Goal: Task Accomplishment & Management: Manage account settings

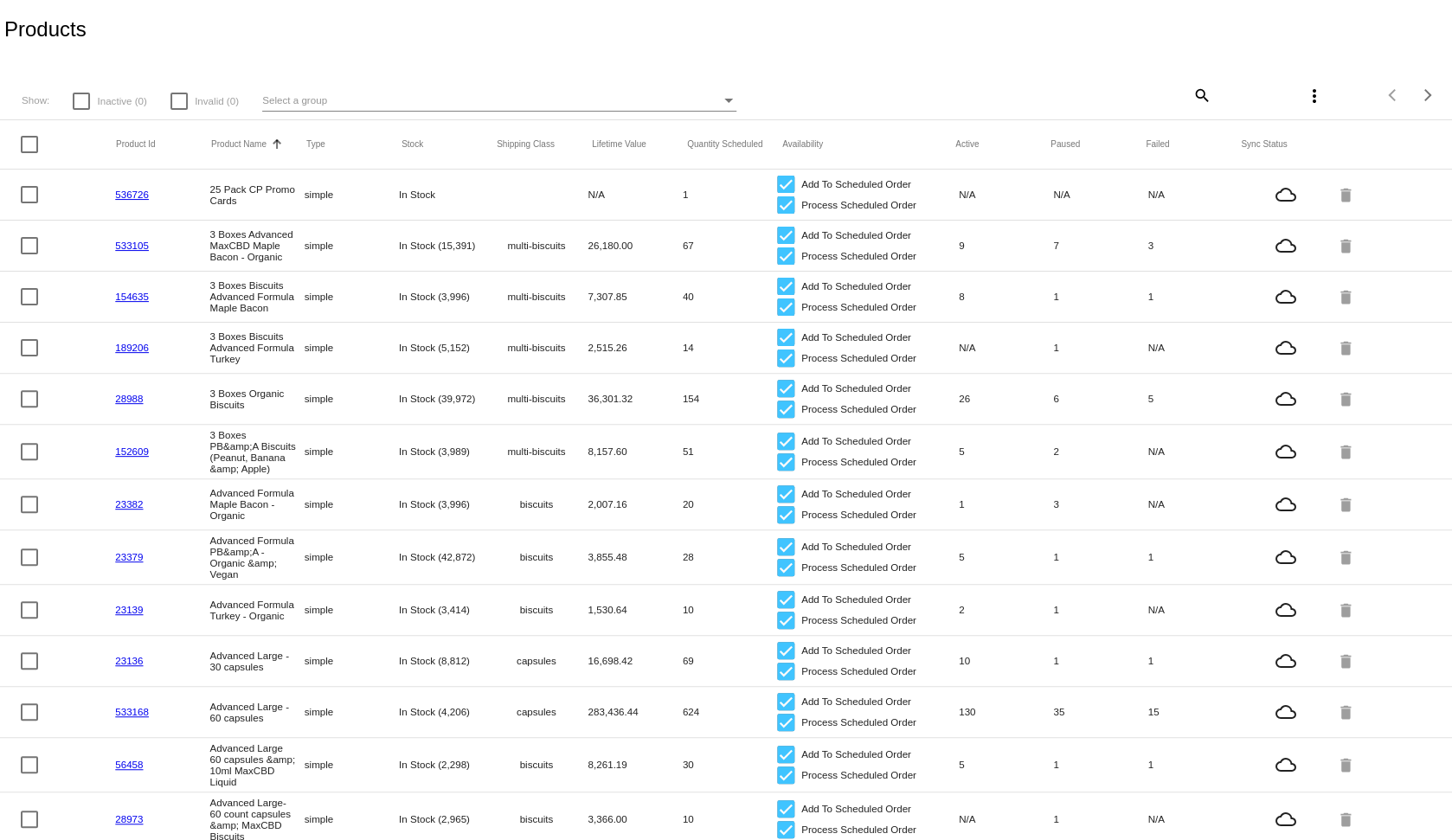
click at [367, 101] on div "Select a group" at bounding box center [491, 100] width 459 height 21
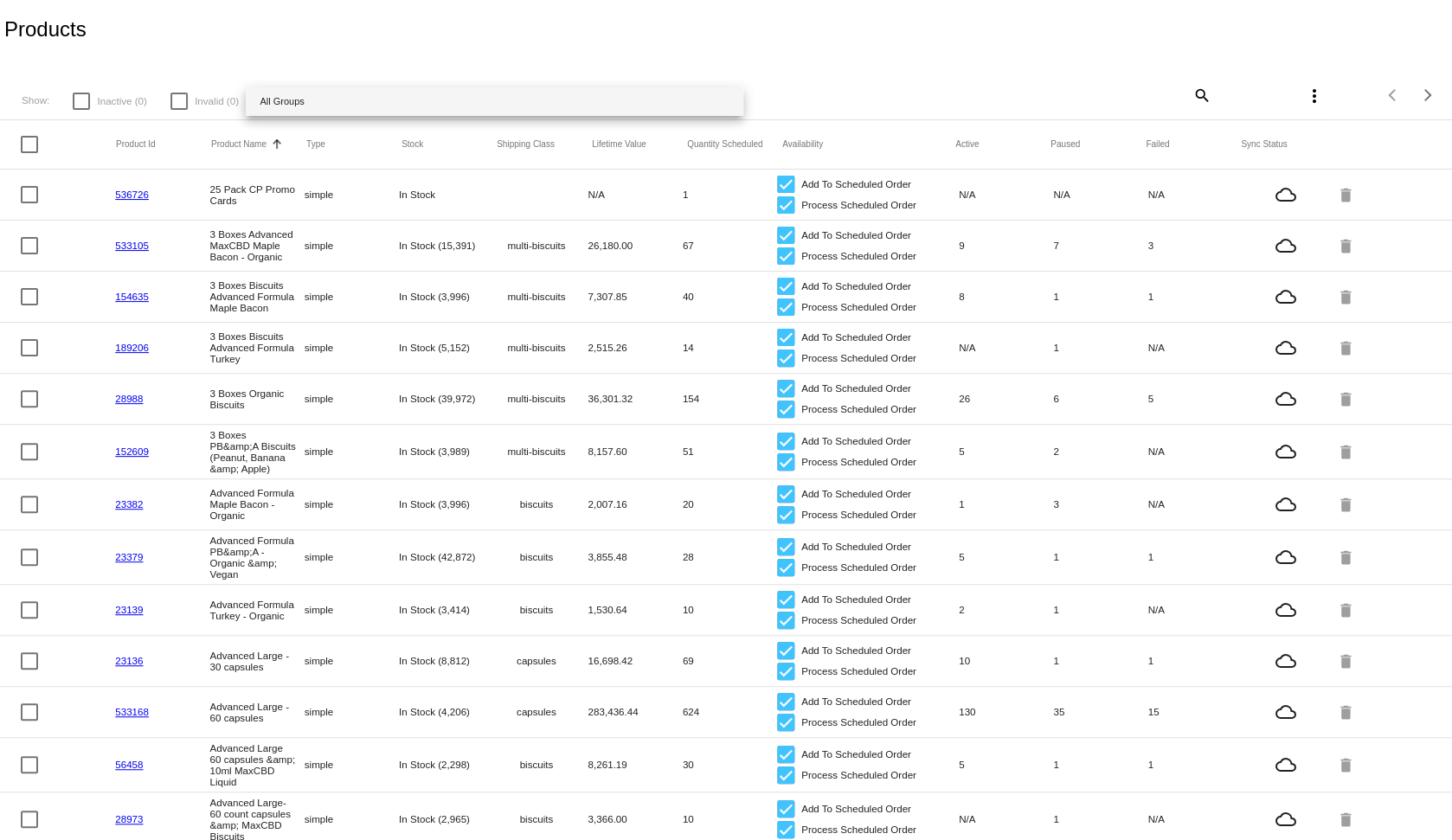
click at [406, 50] on div at bounding box center [726, 420] width 1452 height 840
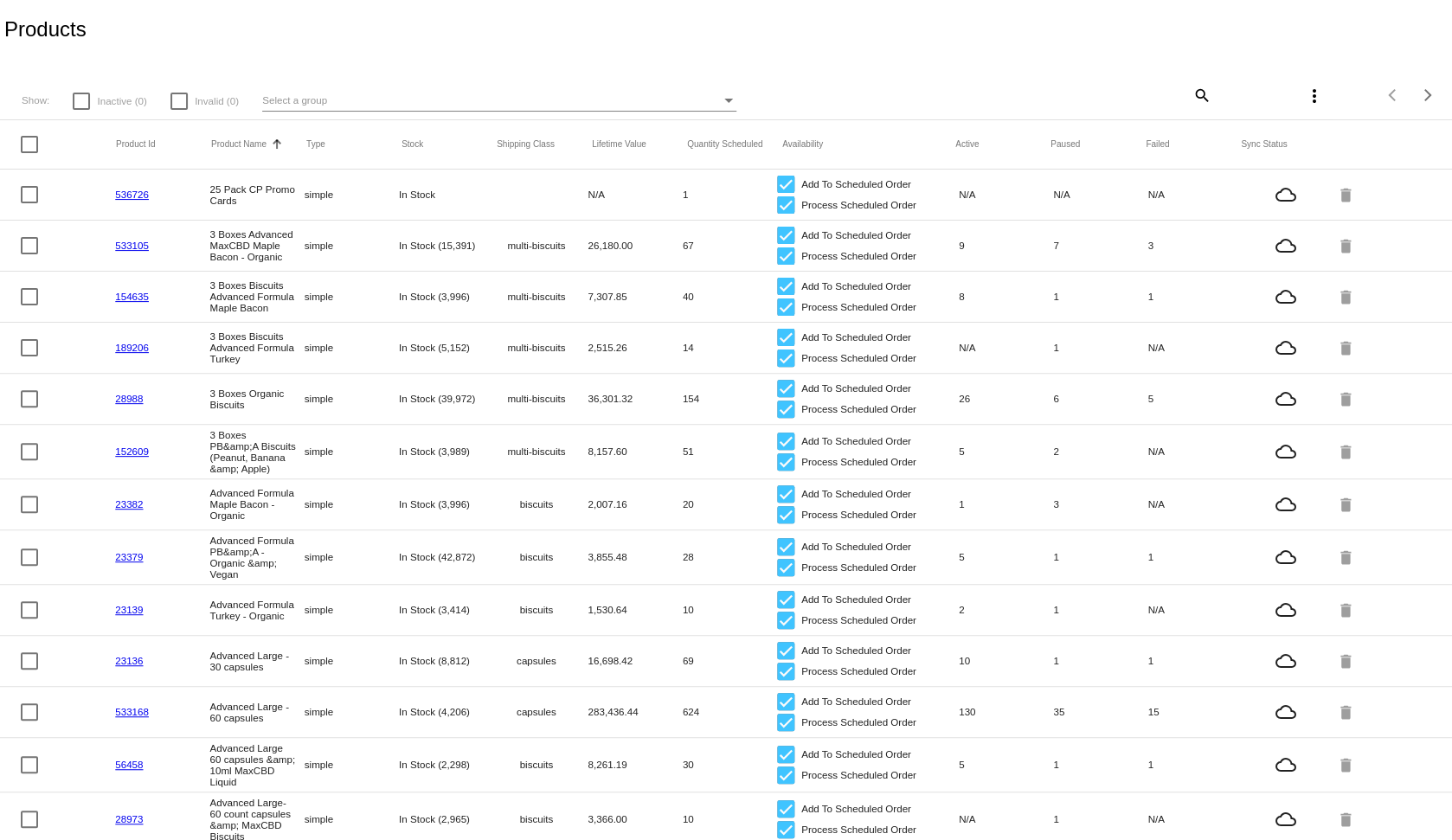
click at [1191, 97] on mat-icon "search" at bounding box center [1200, 94] width 21 height 27
click at [1082, 94] on input "Search" at bounding box center [1089, 93] width 241 height 14
type input "capsules"
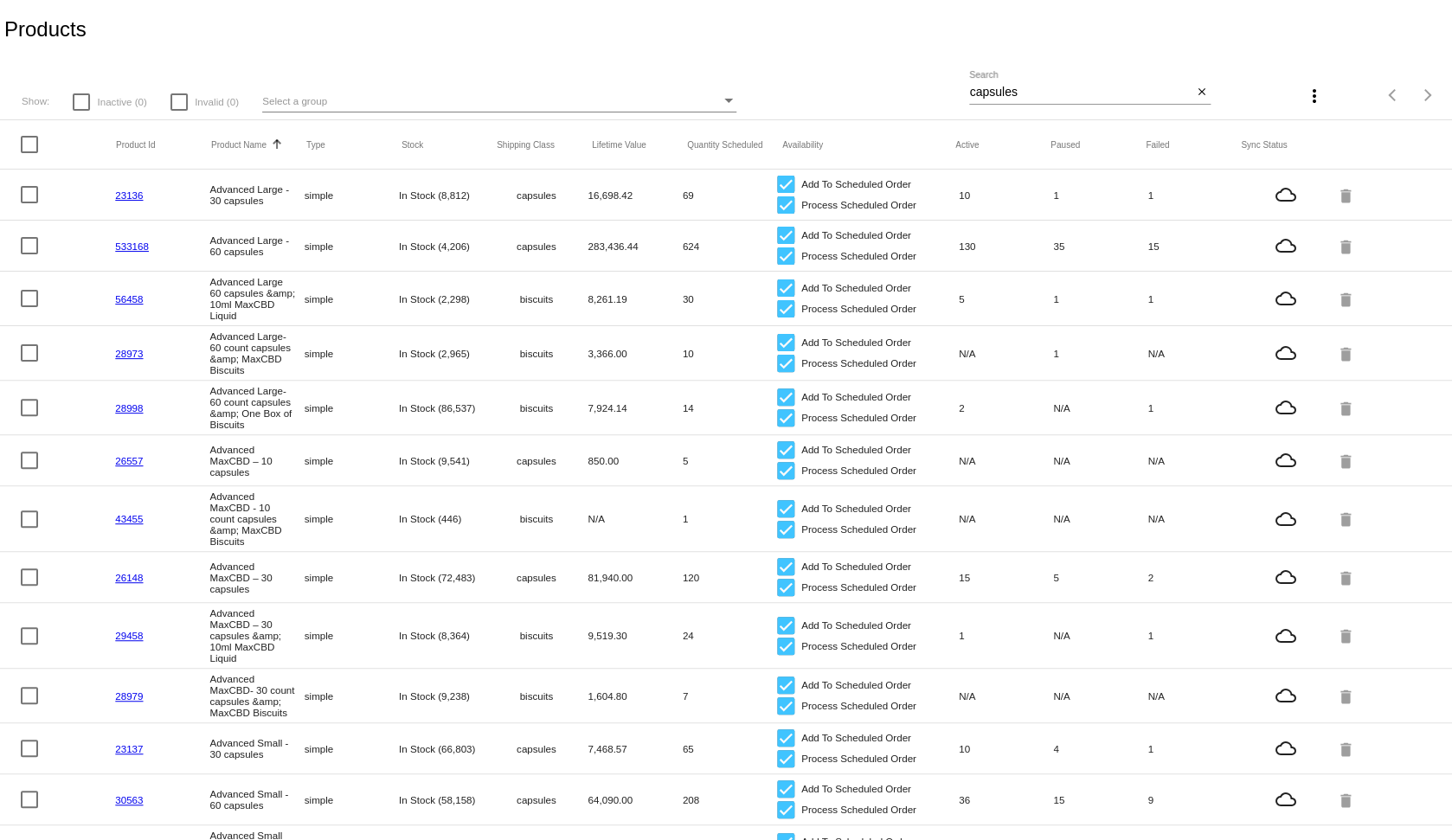
click at [120, 194] on link "23136" at bounding box center [128, 195] width 28 height 11
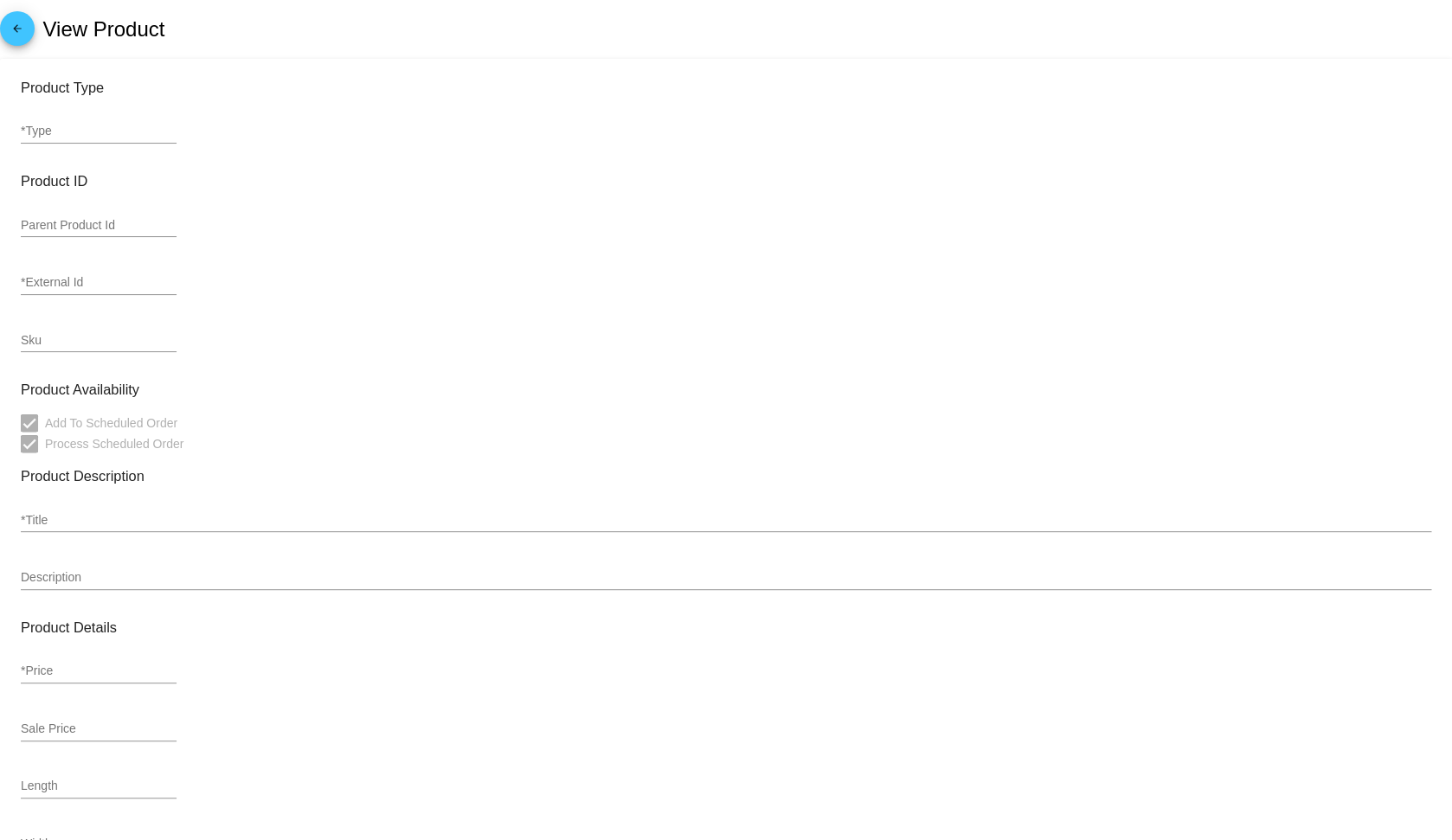
type input "simple"
type input "23136"
type input "856562005249"
type input "Advanced Large - 30 capsules"
type input "33.99"
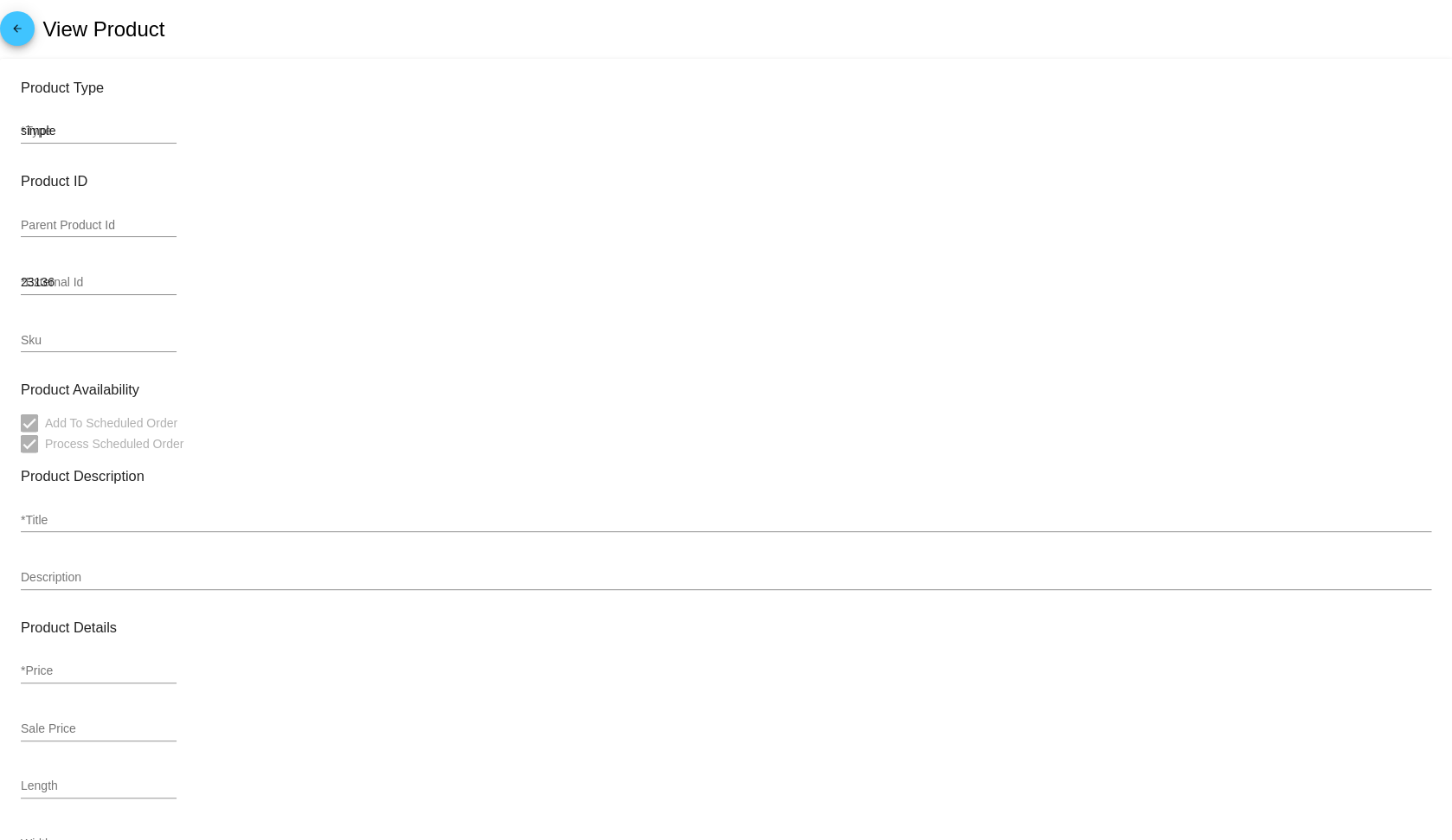
type input "28.89"
type input "capsules"
type input "In Stock (8,812)"
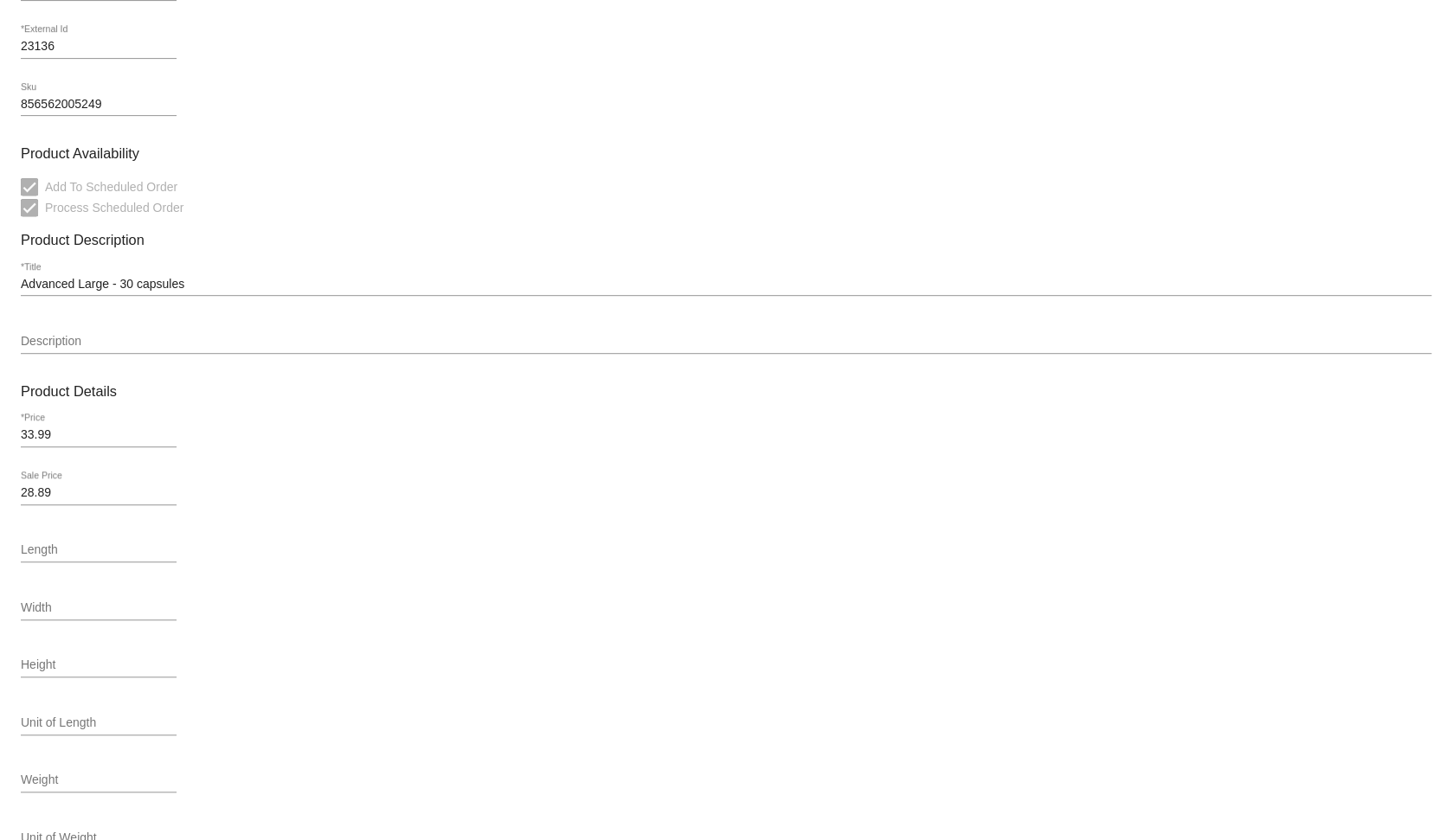
scroll to position [525, 0]
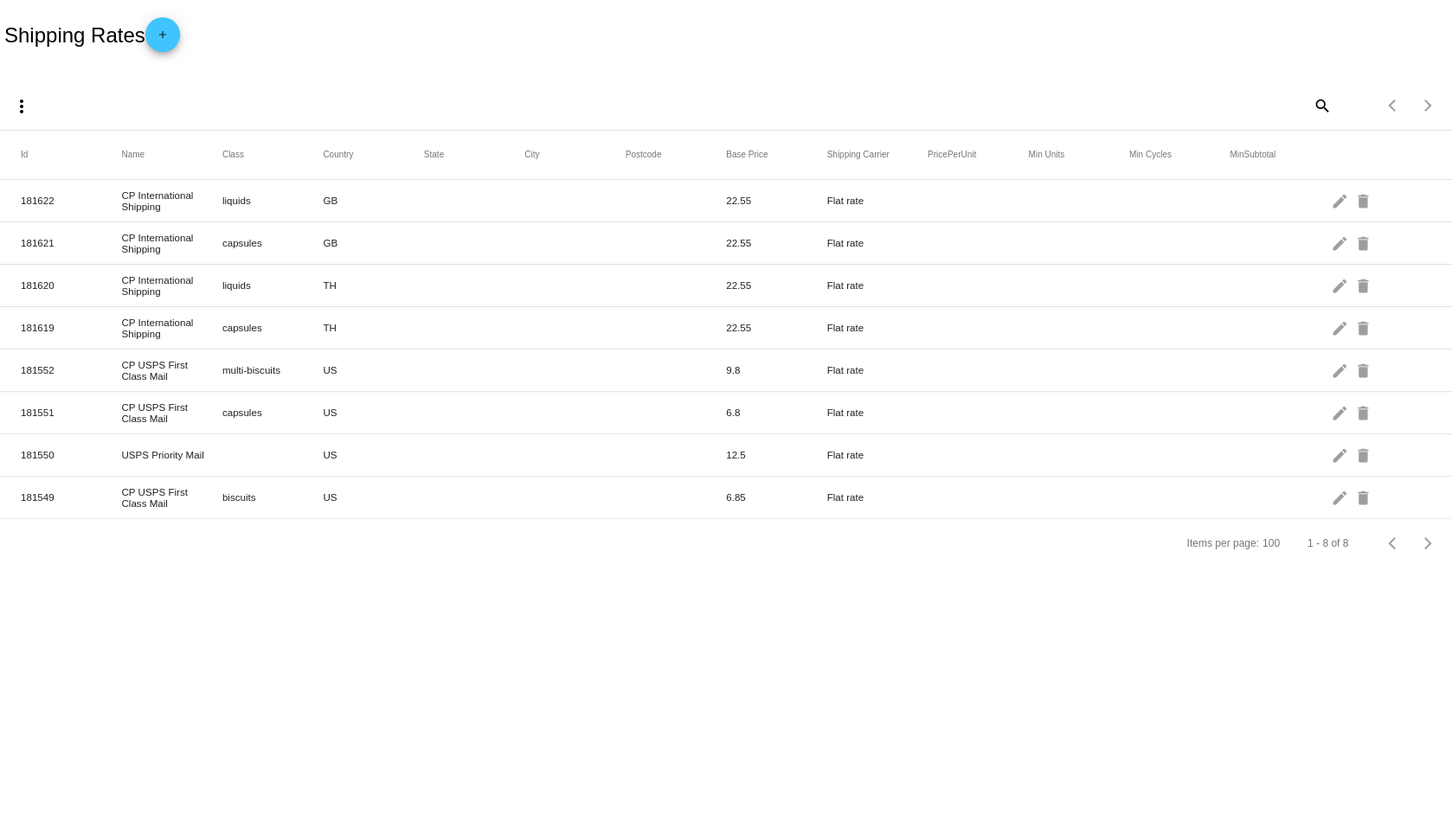
click at [490, 58] on div "Shipping Rates add" at bounding box center [726, 35] width 1452 height 69
click at [1338, 413] on mat-icon "edit" at bounding box center [1339, 412] width 21 height 27
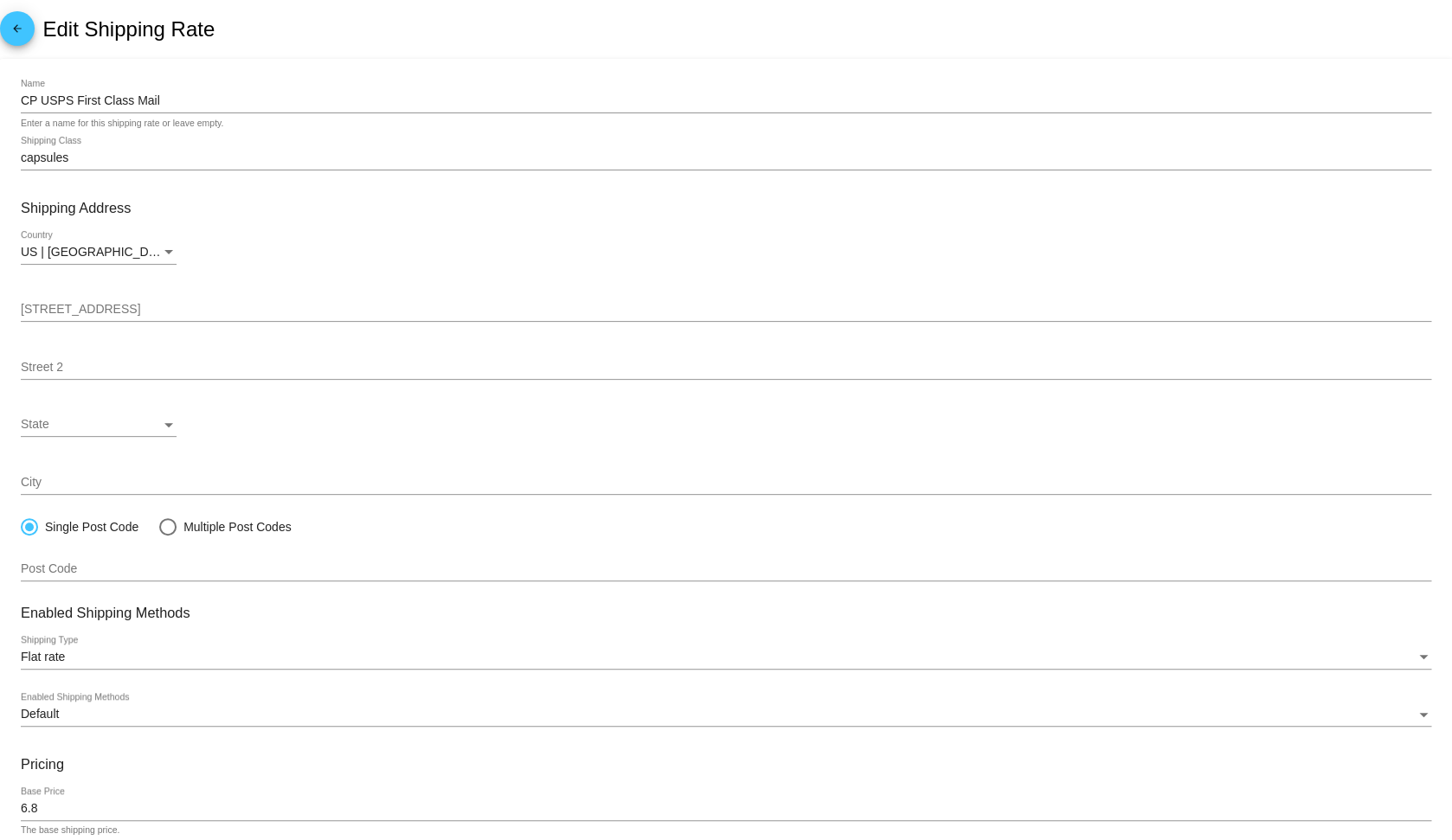
click at [652, 157] on input "capsules" at bounding box center [726, 158] width 1410 height 14
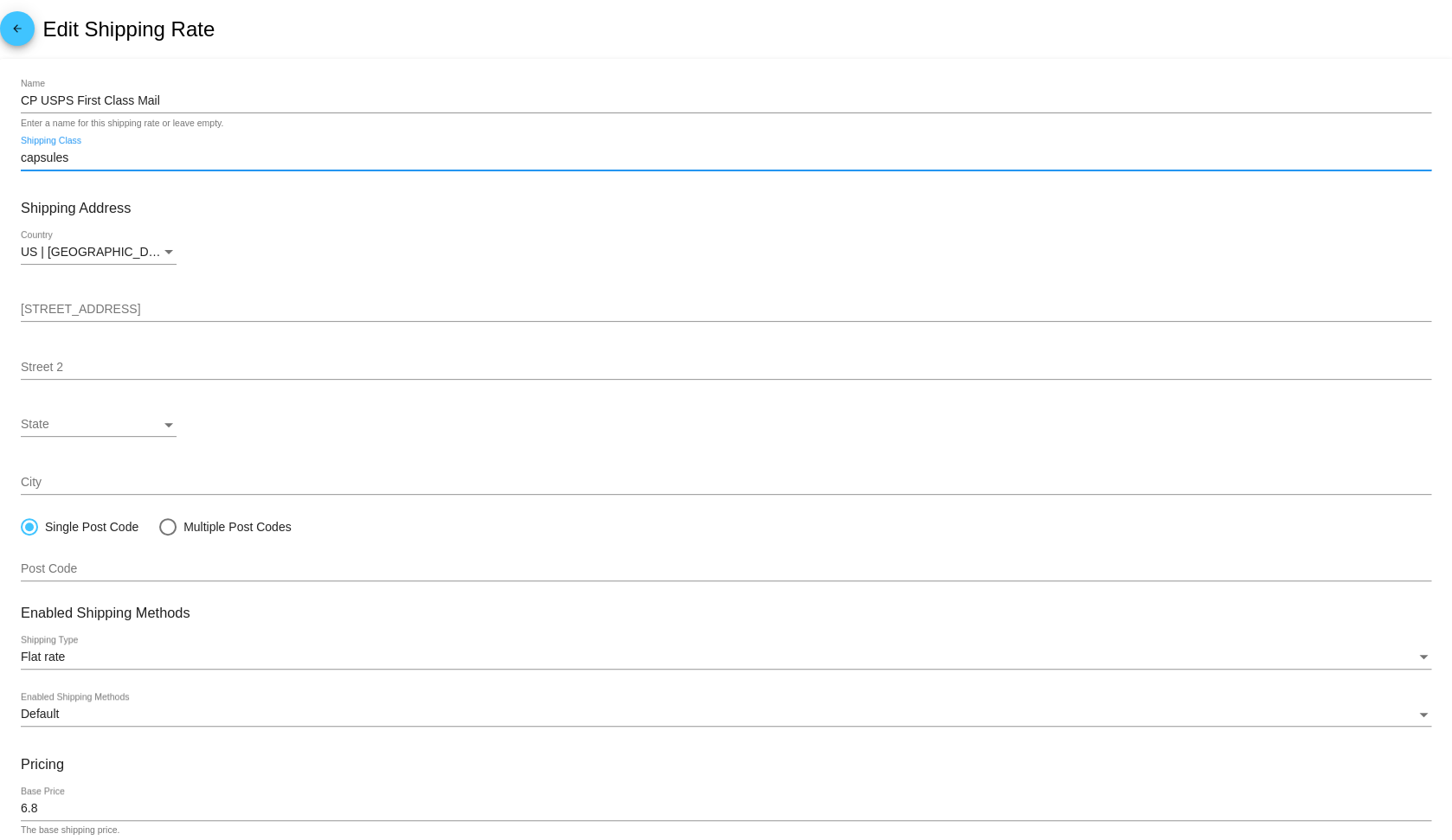
click at [653, 244] on div "US | USA Country" at bounding box center [726, 256] width 1410 height 49
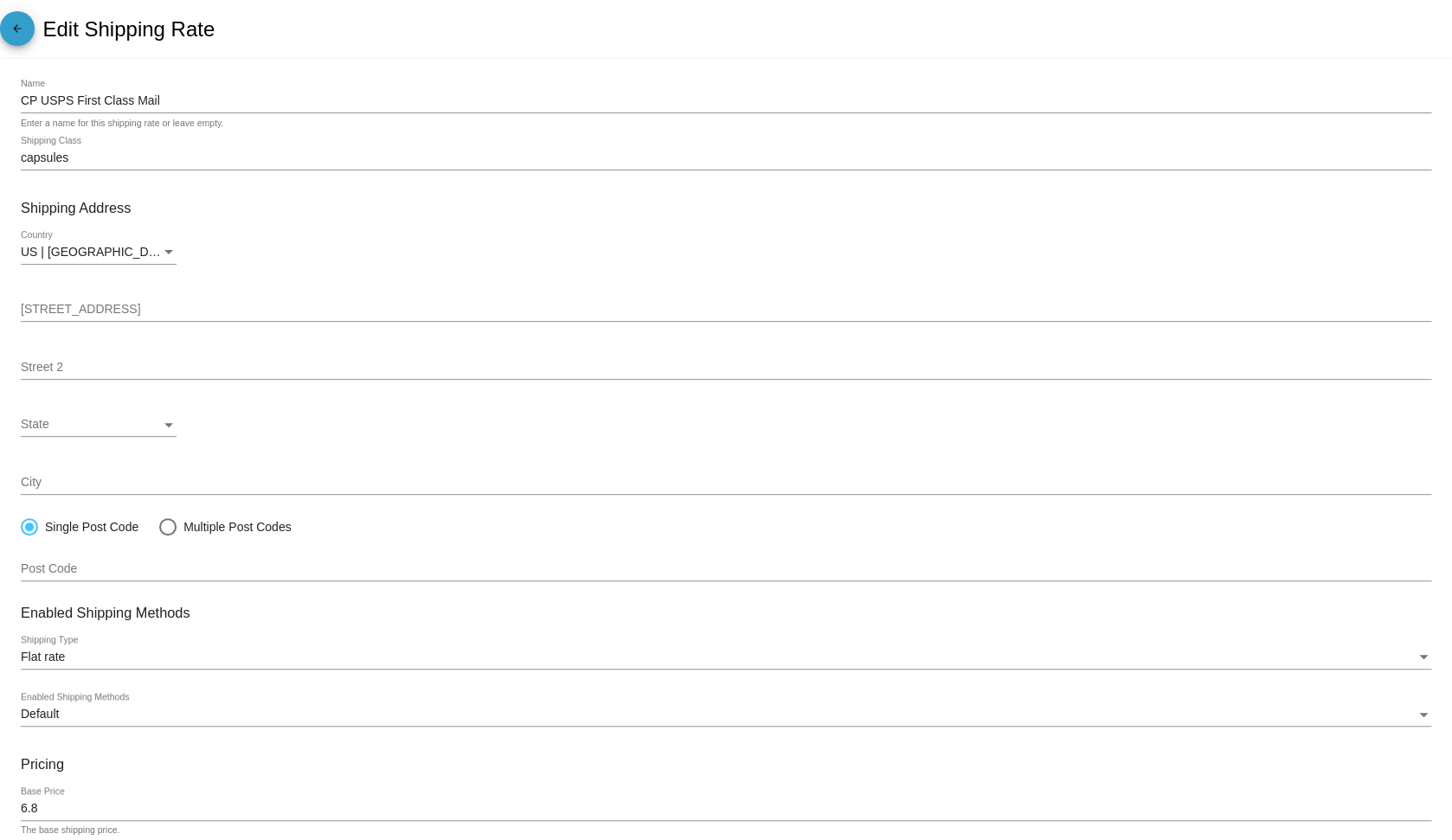
click at [23, 30] on mat-icon "arrow_back" at bounding box center [17, 33] width 21 height 21
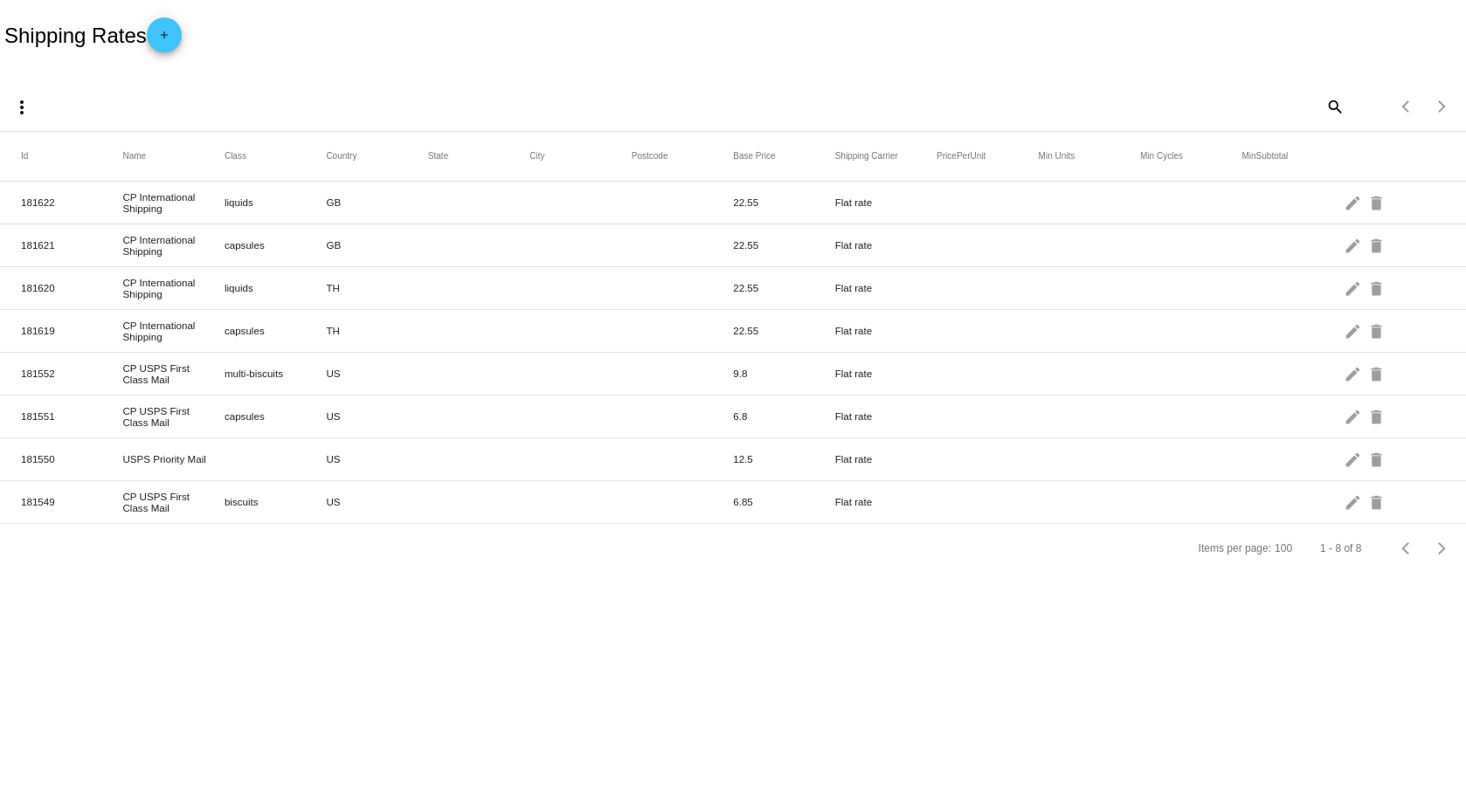
click at [474, 79] on div "more_vert search Items per page: 100 1 - 8 of 8" at bounding box center [733, 100] width 1466 height 61
click at [175, 46] on mat-icon "add" at bounding box center [164, 39] width 21 height 21
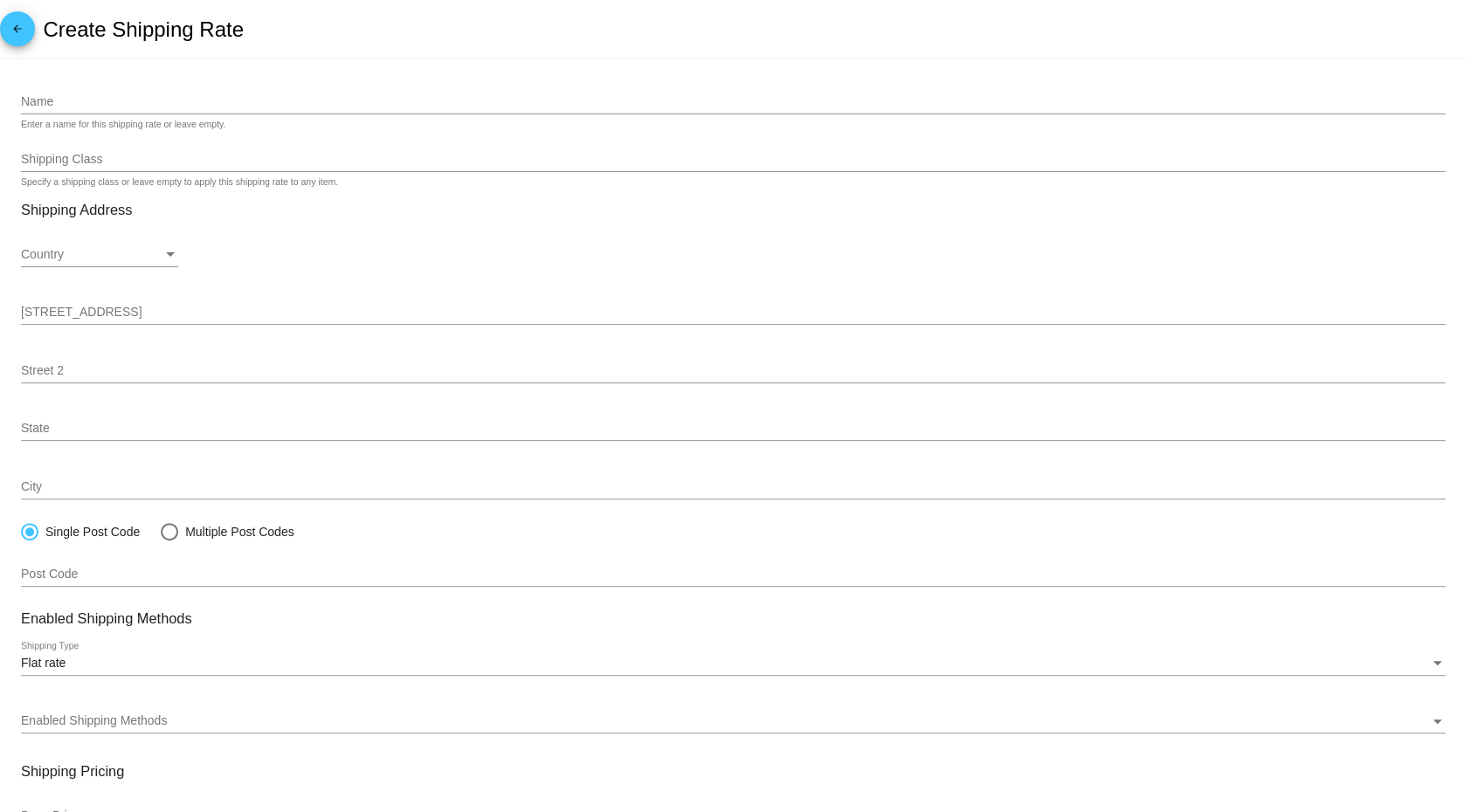
click at [88, 95] on div "Name" at bounding box center [733, 98] width 1424 height 34
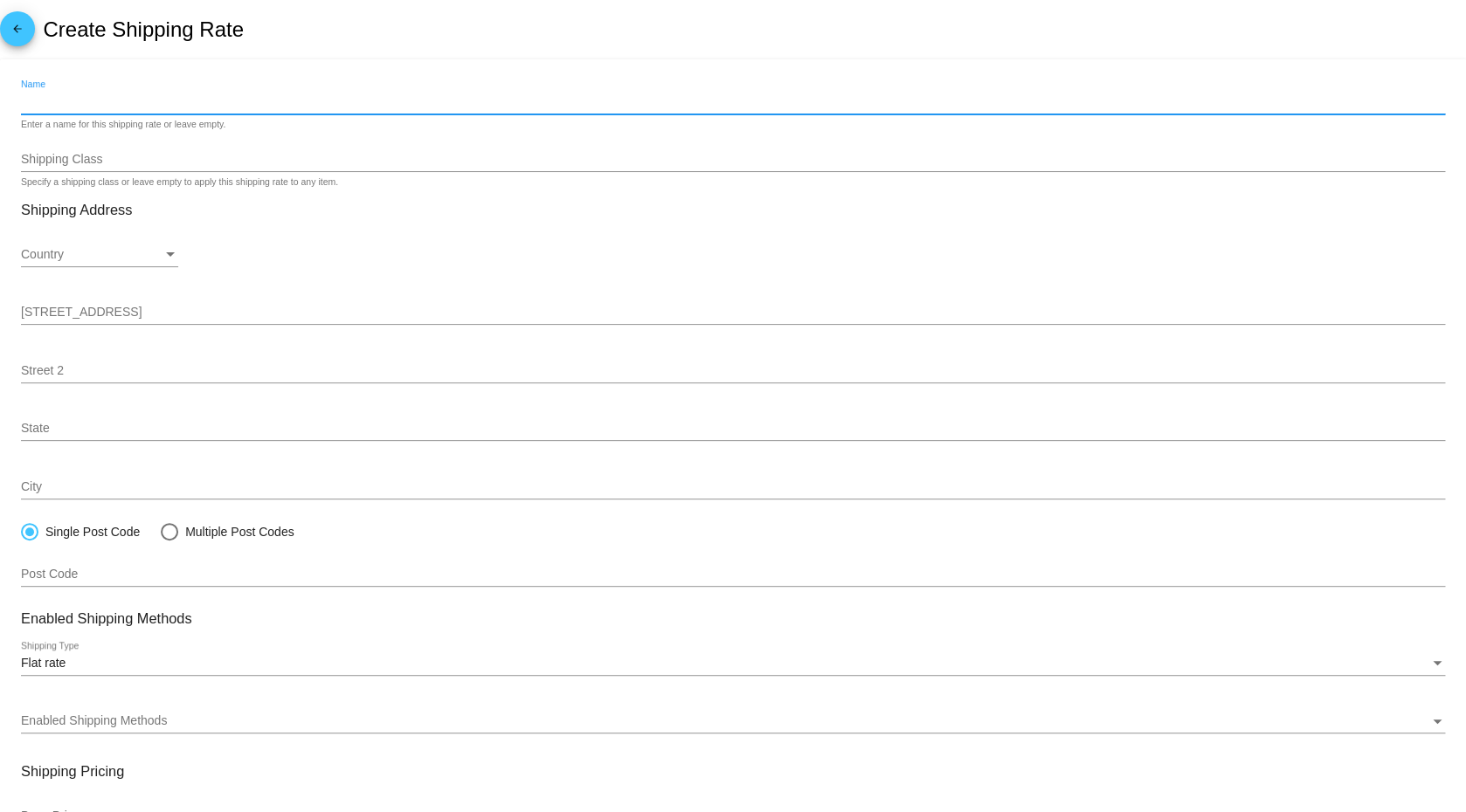
paste input "CP USPS First Class Mail"
type input "CP USPS First Class Mail - AS"
click at [107, 155] on div "Shipping Class" at bounding box center [733, 155] width 1424 height 34
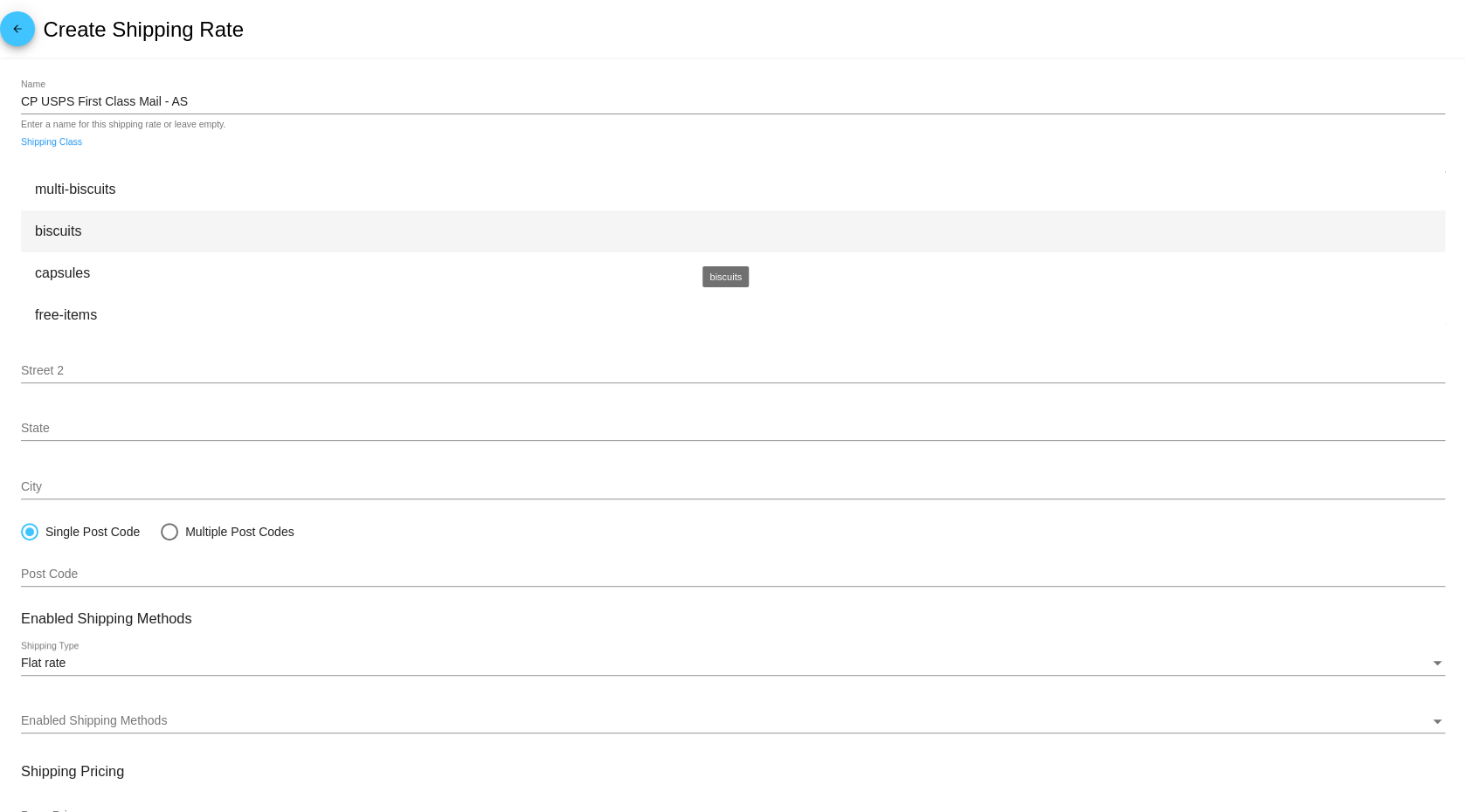
click at [85, 230] on div "biscuits" at bounding box center [733, 231] width 1424 height 42
type input "biscuits"
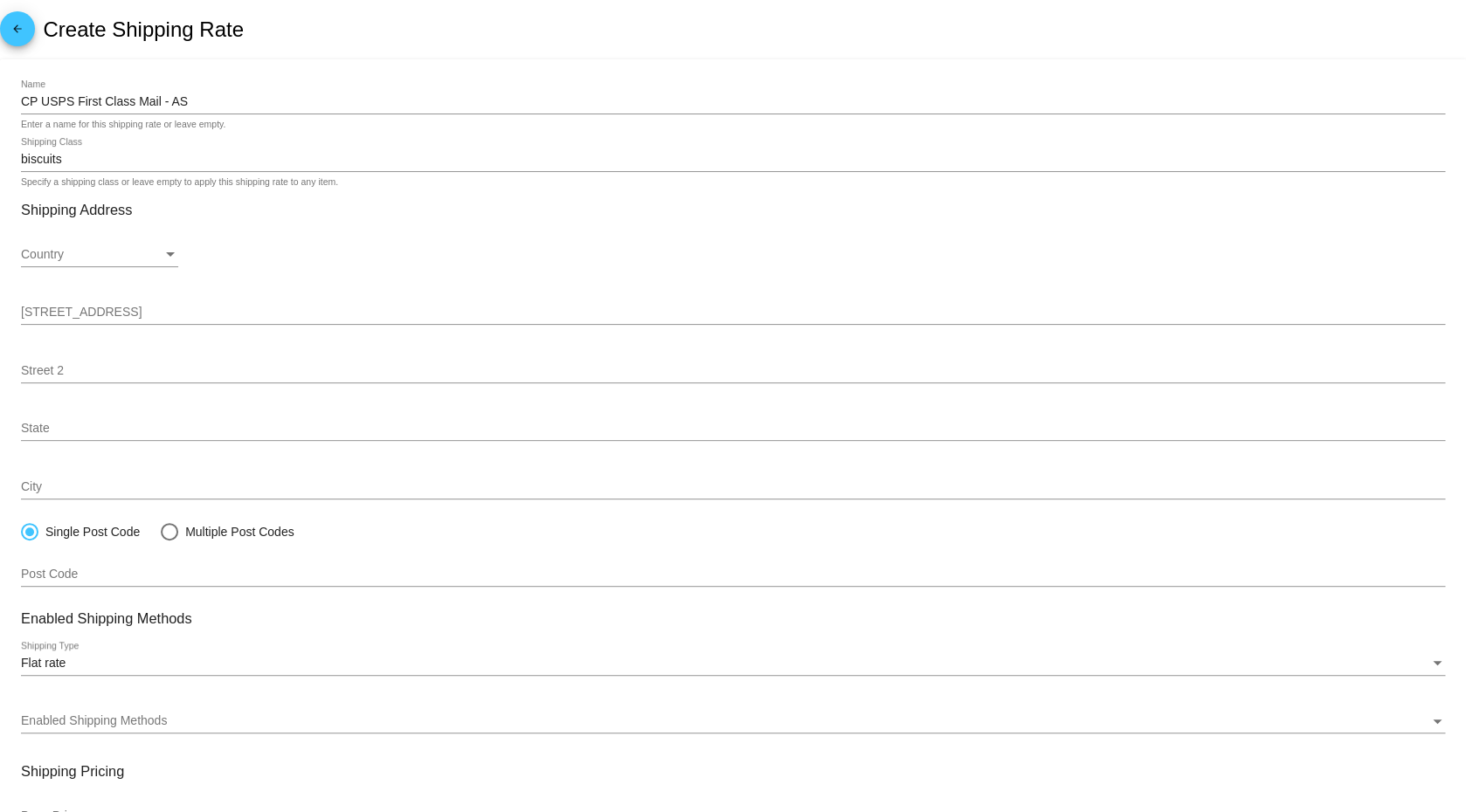
click at [88, 259] on div "Country" at bounding box center [92, 255] width 142 height 14
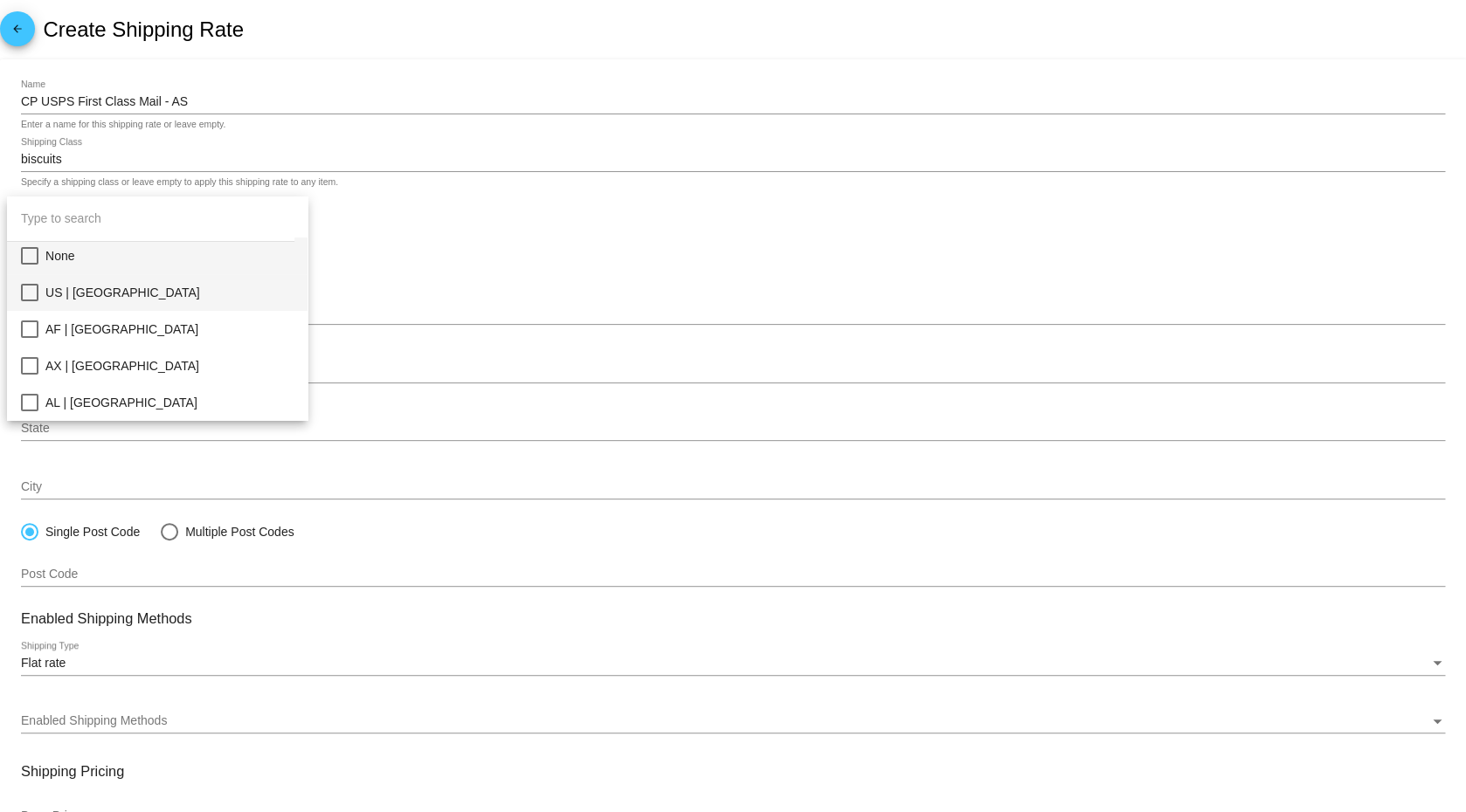
click at [32, 294] on mat-pseudo-checkbox at bounding box center [30, 293] width 18 height 18
click at [400, 268] on div at bounding box center [733, 406] width 1466 height 812
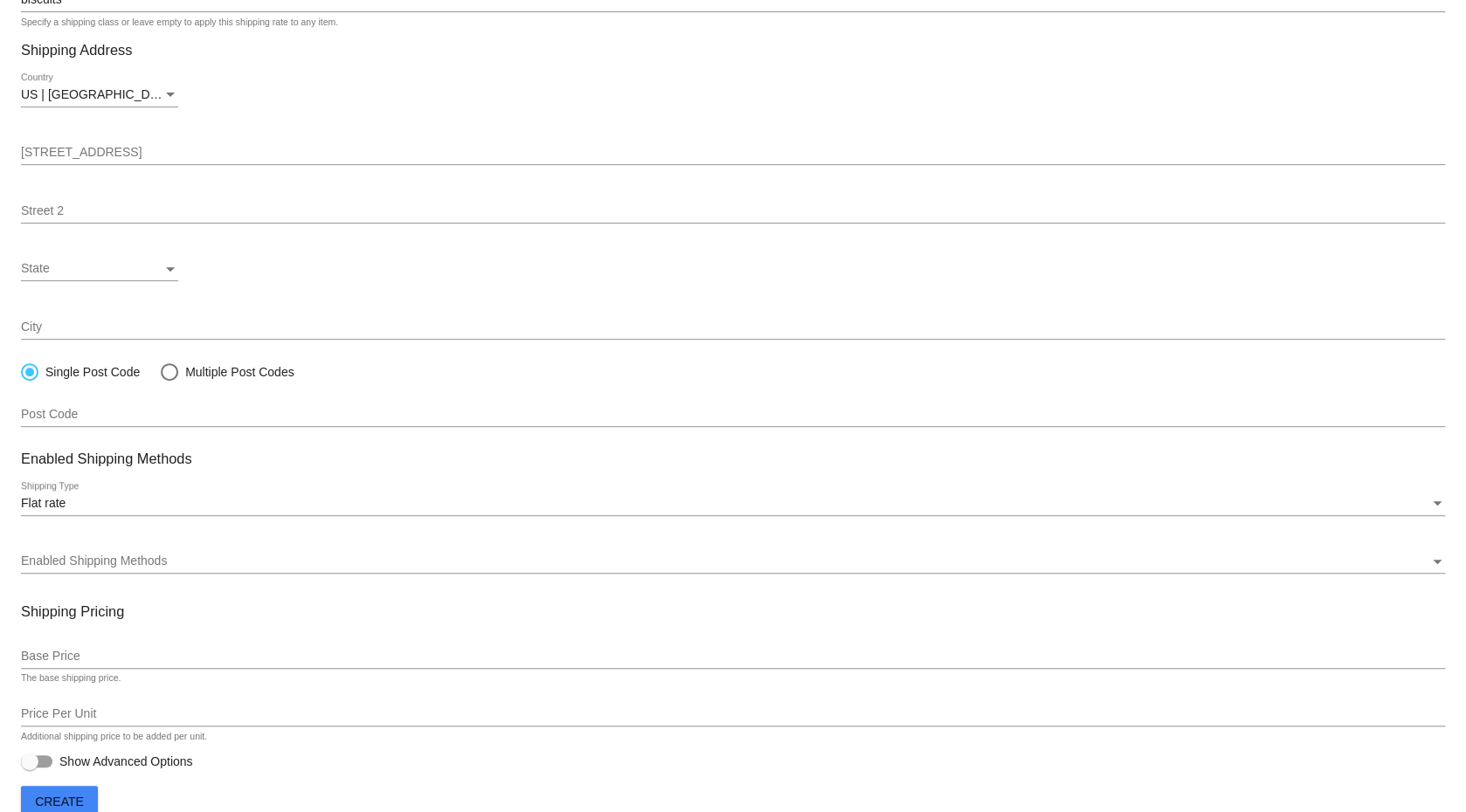
scroll to position [197, 0]
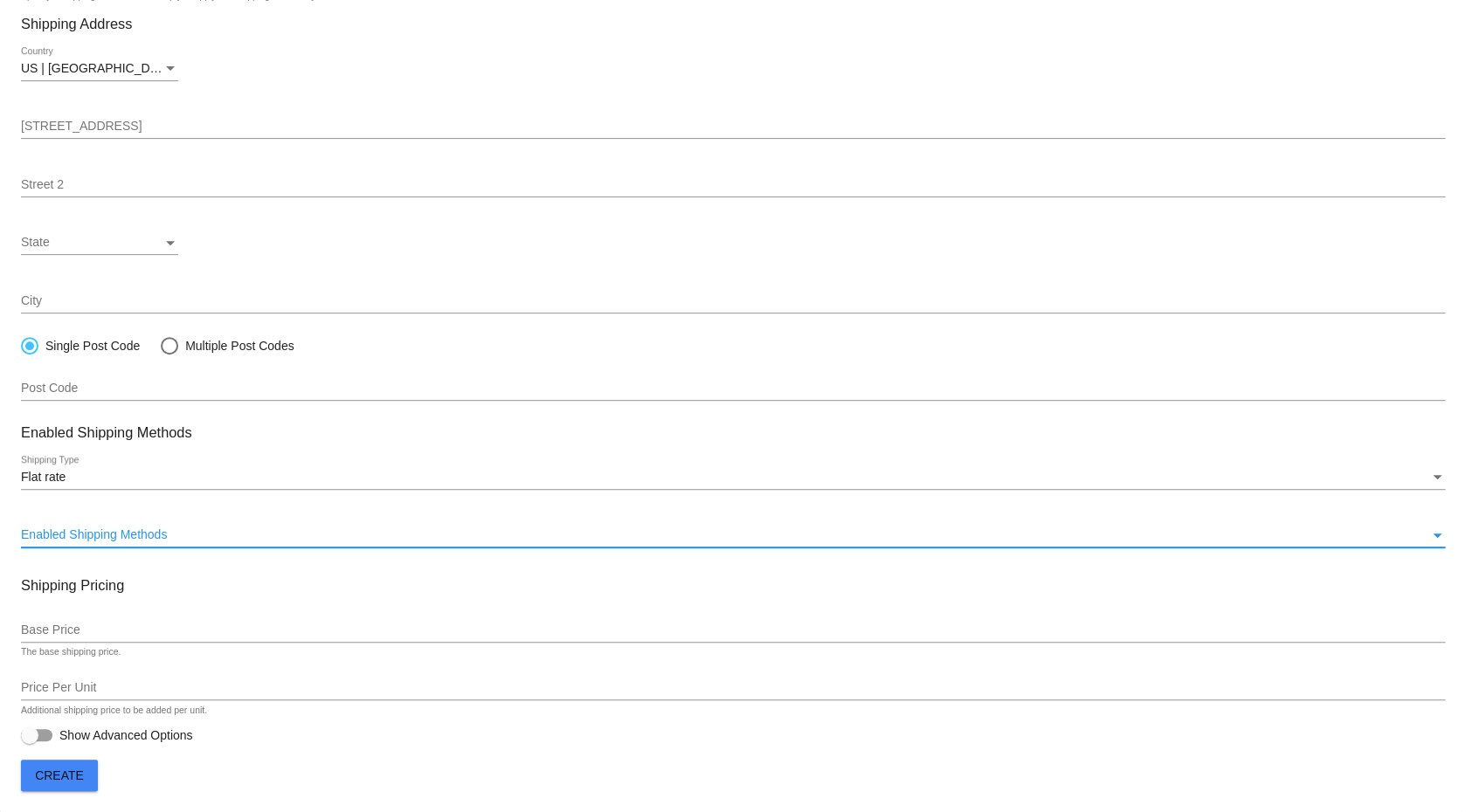
click at [87, 534] on span "Enabled Shipping Methods" at bounding box center [94, 535] width 146 height 14
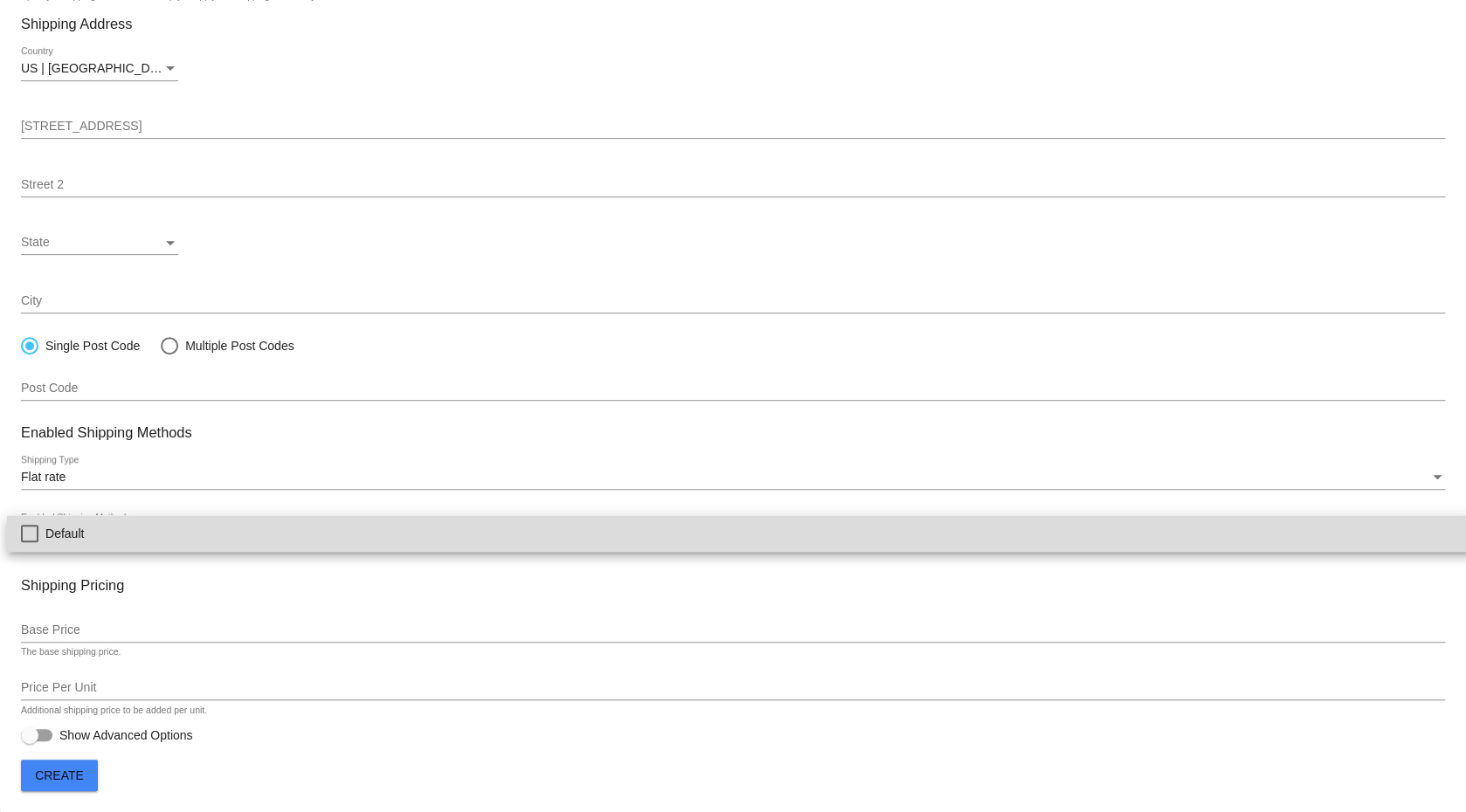
click at [77, 535] on span "Default" at bounding box center [752, 533] width 1414 height 37
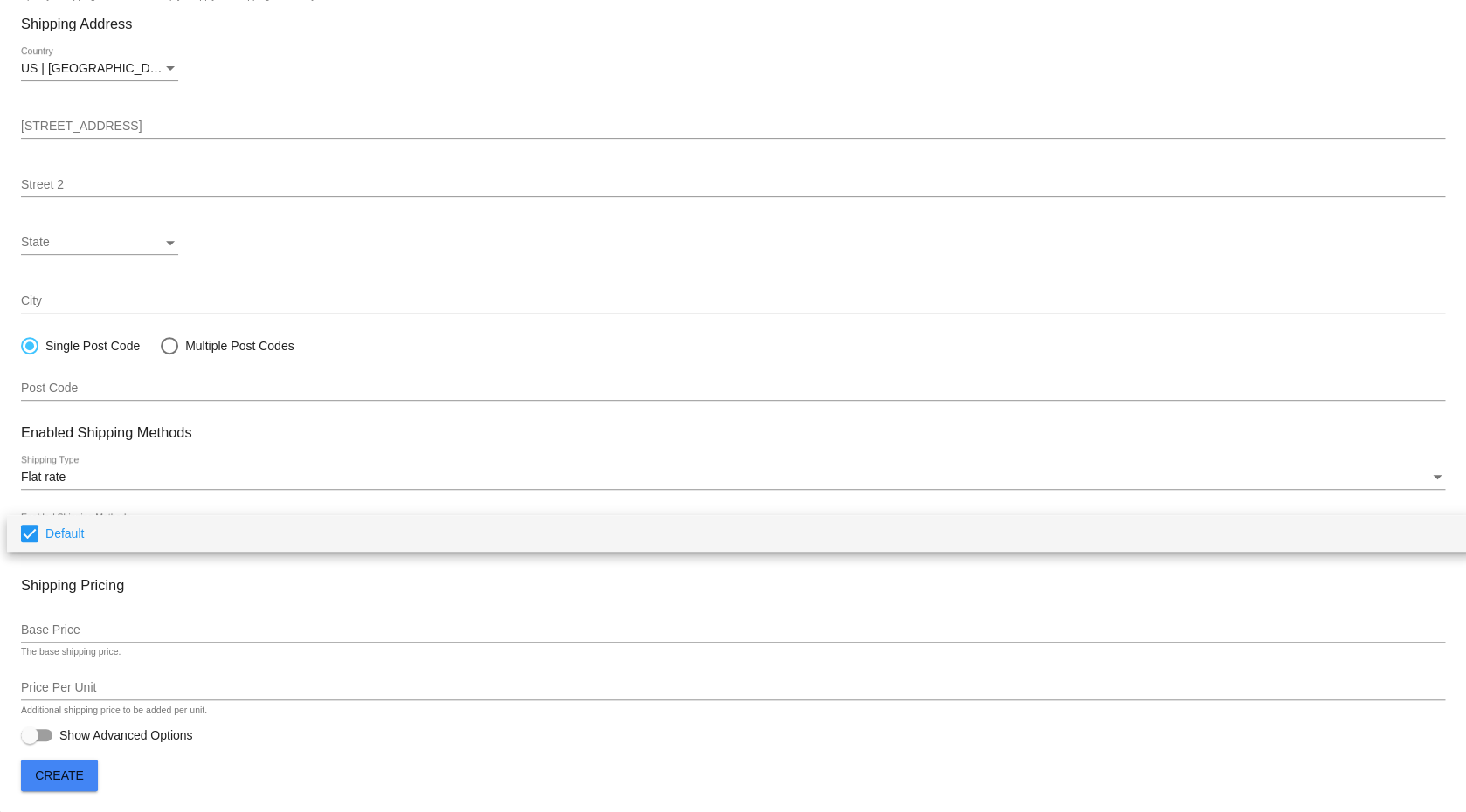
click at [246, 593] on div at bounding box center [733, 406] width 1466 height 812
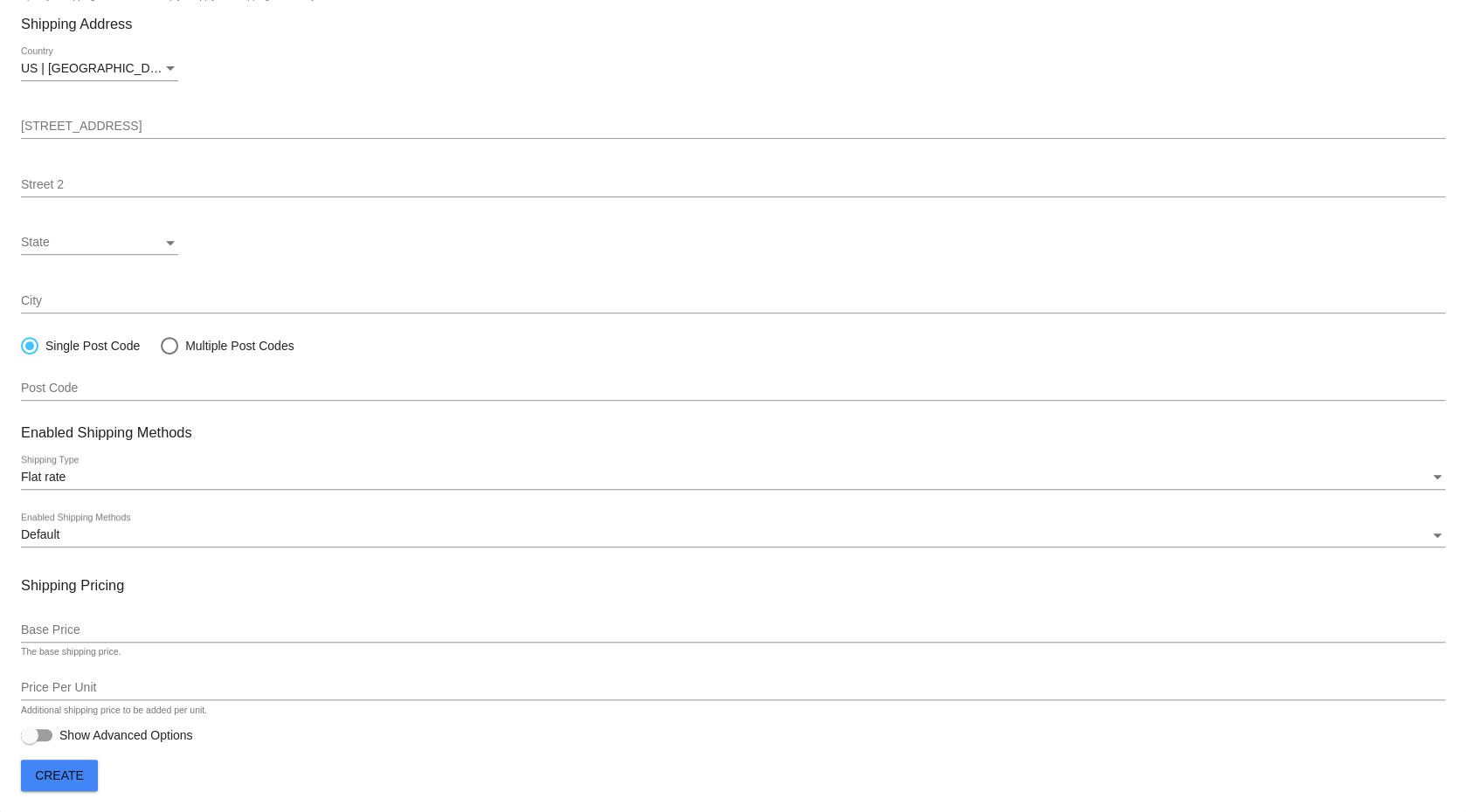
click at [123, 531] on div "Default" at bounding box center [725, 536] width 1408 height 14
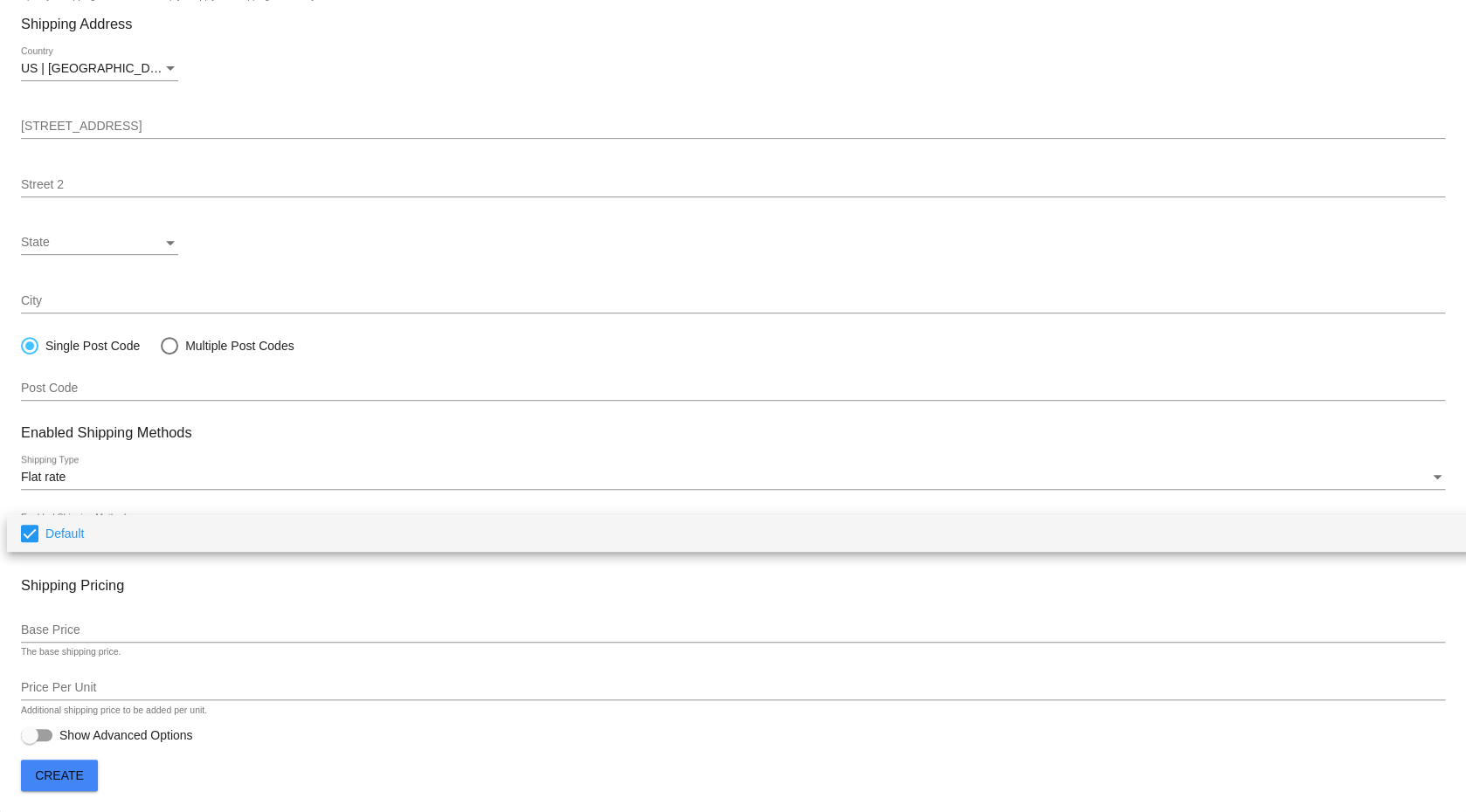
click at [217, 593] on div at bounding box center [733, 406] width 1466 height 812
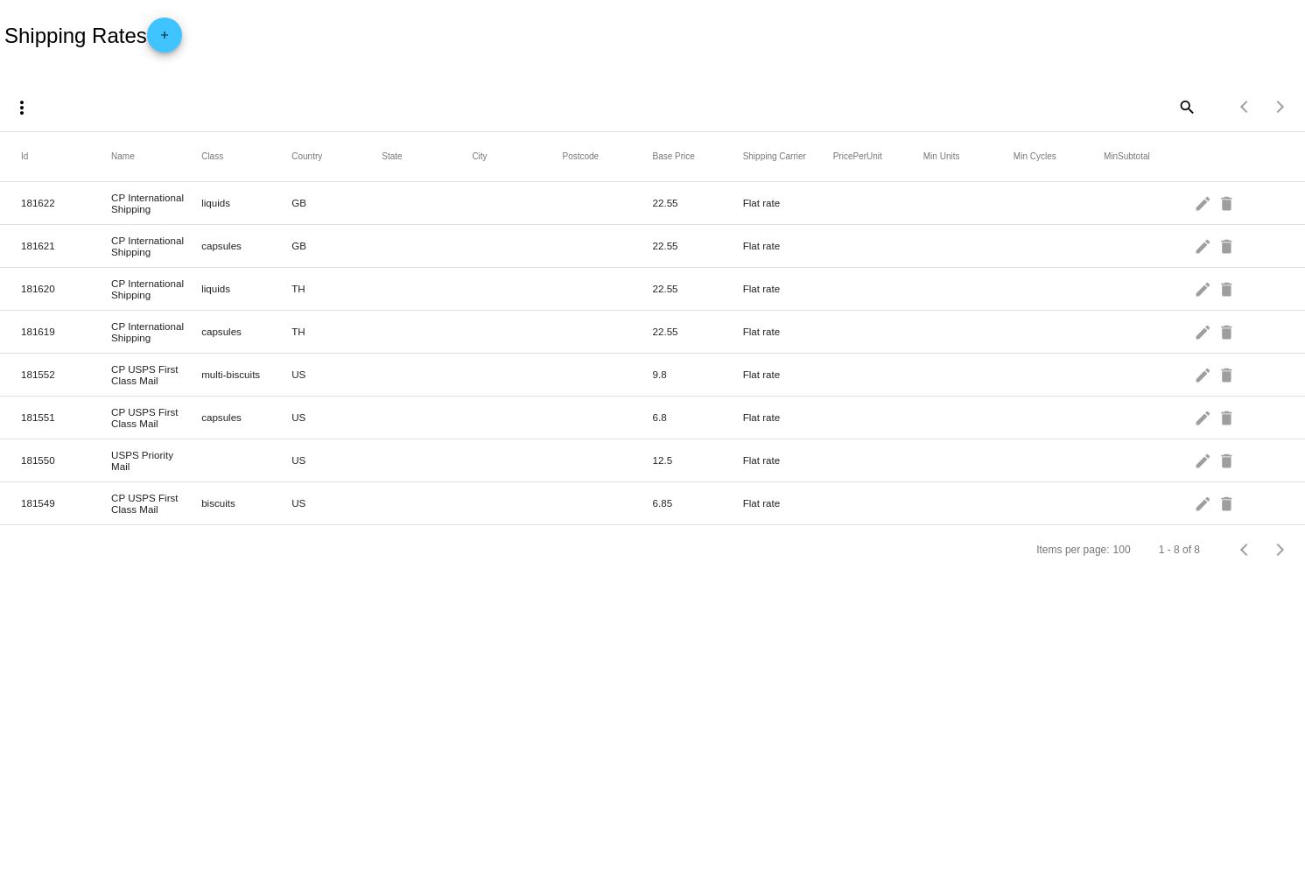
click at [163, 509] on mat-cell "CP USPS First Class Mail" at bounding box center [156, 504] width 90 height 32
click at [138, 504] on mat-cell "CP USPS First Class Mail" at bounding box center [156, 504] width 90 height 32
click at [46, 509] on mat-cell "181549" at bounding box center [66, 503] width 90 height 20
click at [1199, 505] on mat-icon "edit" at bounding box center [1204, 502] width 21 height 27
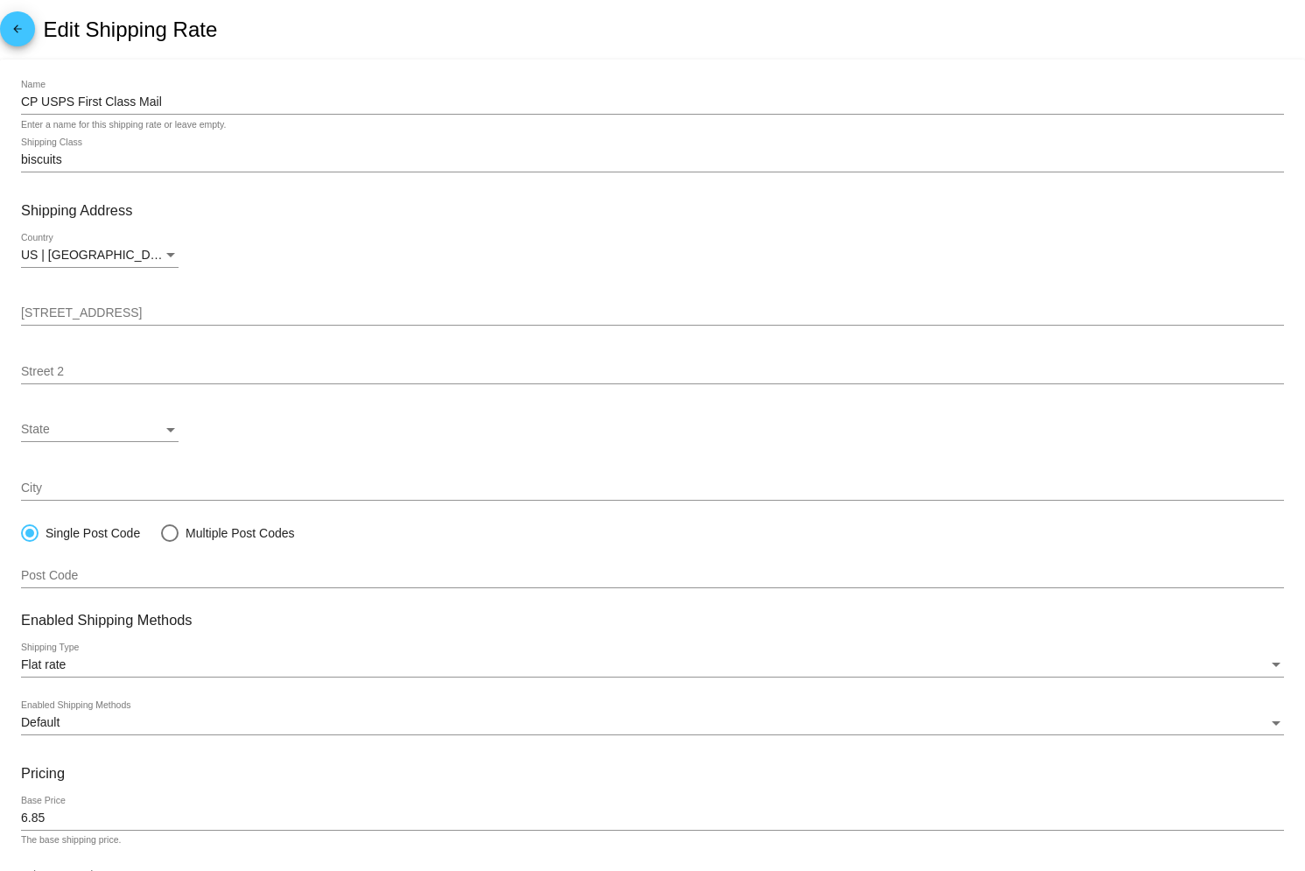
click at [270, 111] on div "CP USPS First Class Mail Name" at bounding box center [652, 98] width 1263 height 34
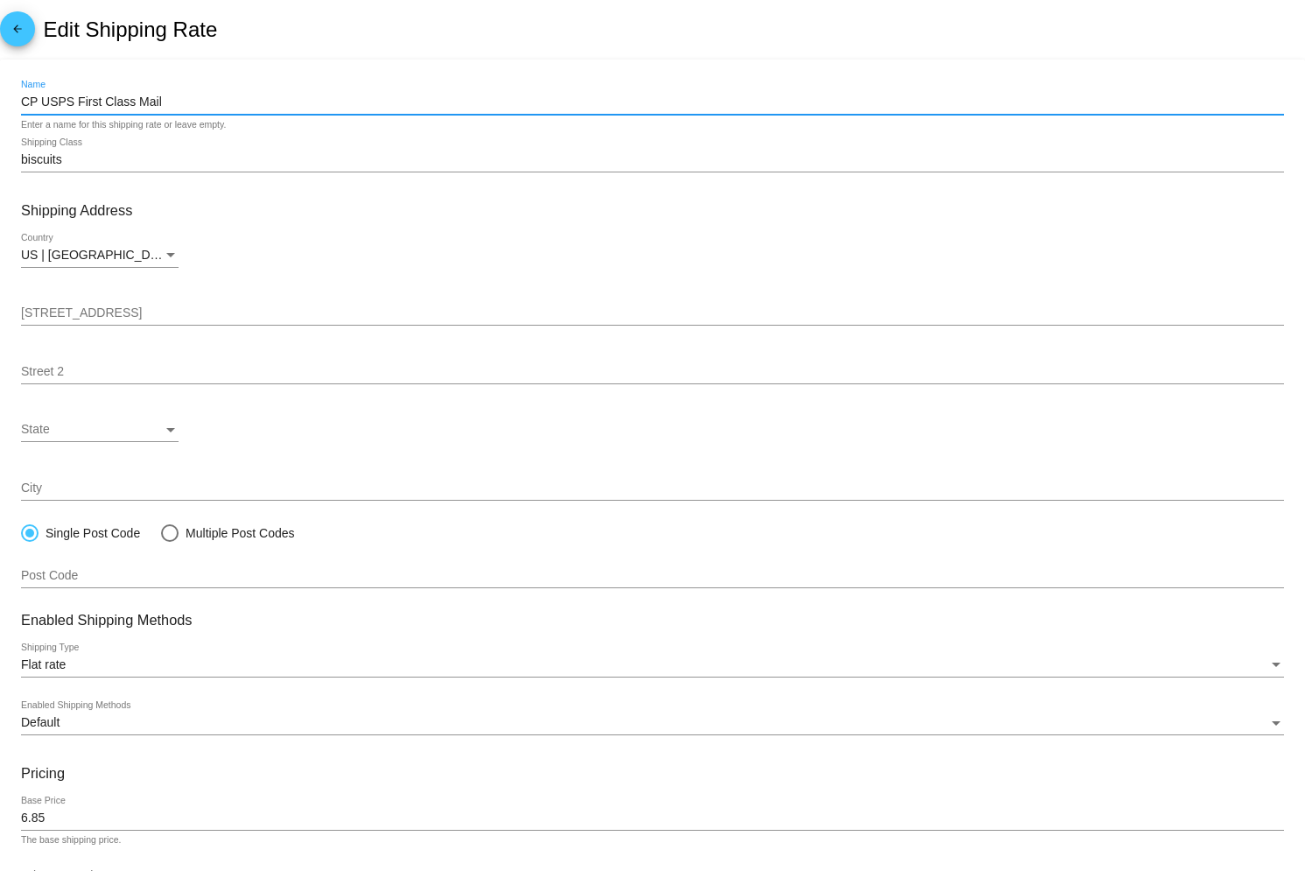
click at [270, 111] on div "CP USPS First Class Mail Name" at bounding box center [652, 98] width 1263 height 34
click at [273, 107] on input "CP USPS First Class Mail" at bounding box center [652, 102] width 1263 height 14
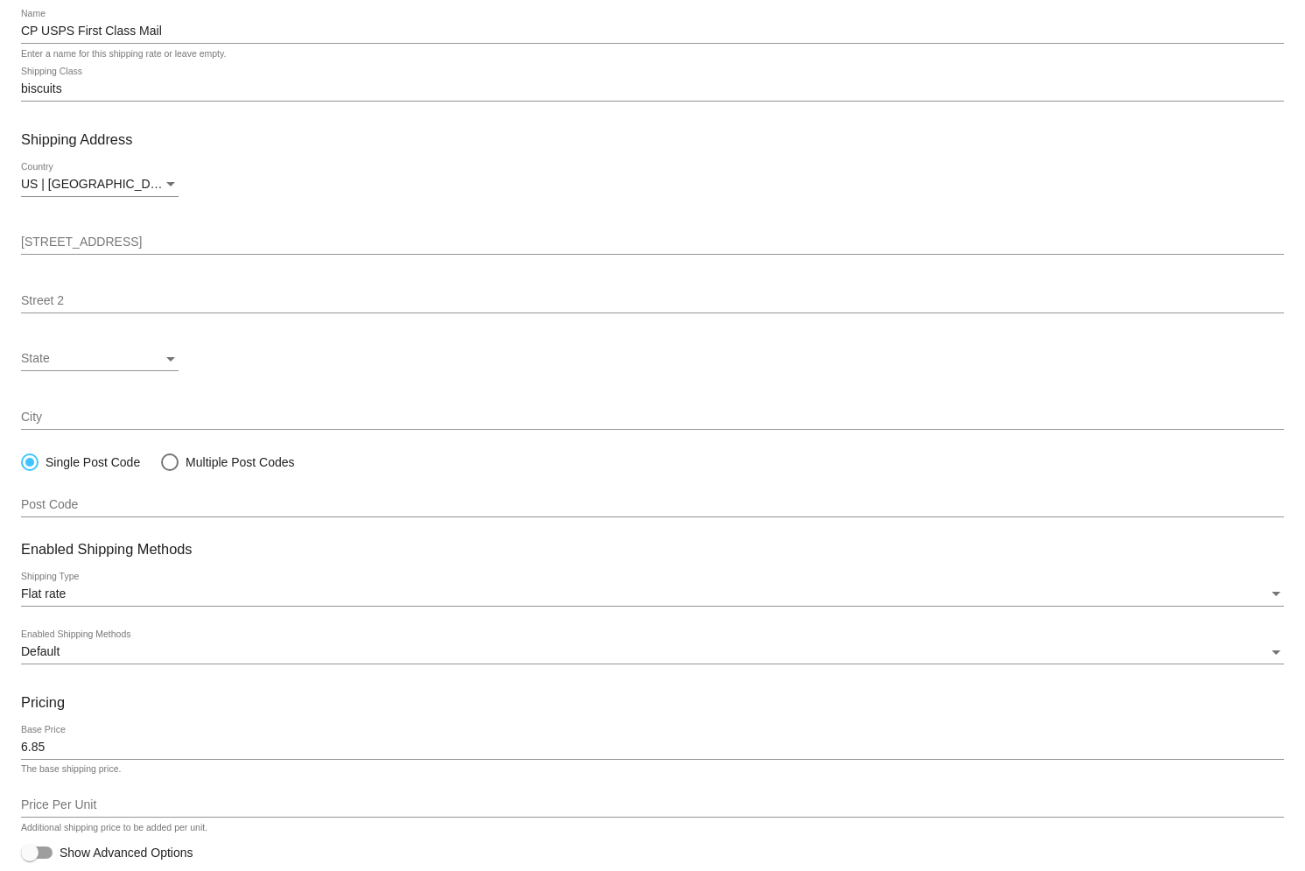
scroll to position [133, 0]
